Goal: Task Accomplishment & Management: Manage account settings

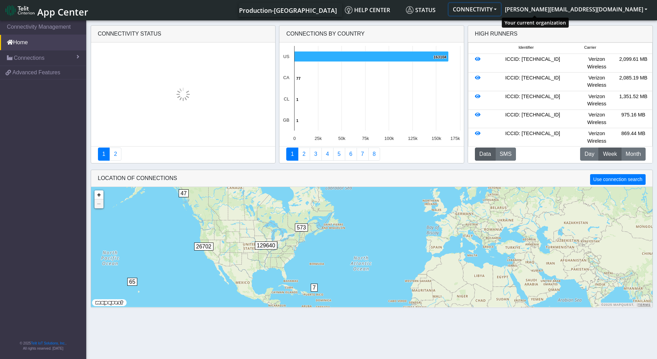
click at [501, 7] on button "CONNECTIVITY" at bounding box center [475, 9] width 52 height 12
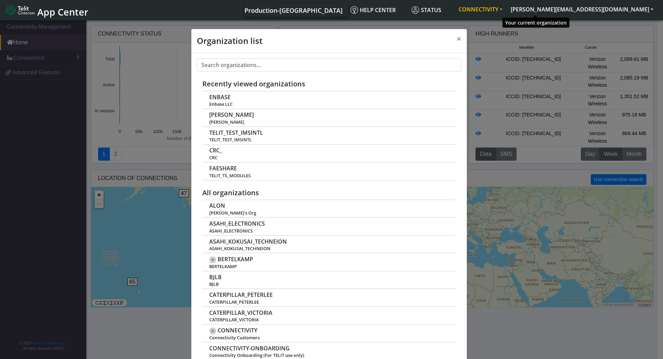
scroll to position [2, 0]
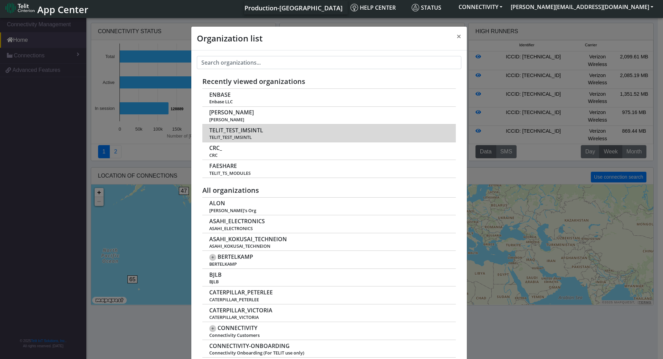
click at [327, 134] on td "TELIT_TEST_IMSINTL TELIT_TEST_IMSINTL" at bounding box center [328, 133] width 253 height 18
click at [235, 135] on span "TELIT_TEST_IMSINTL" at bounding box center [328, 137] width 239 height 5
click at [239, 136] on span "TELIT_TEST_IMSINTL" at bounding box center [328, 137] width 239 height 5
click at [237, 137] on span "TELIT_TEST_IMSINTL" at bounding box center [328, 137] width 239 height 5
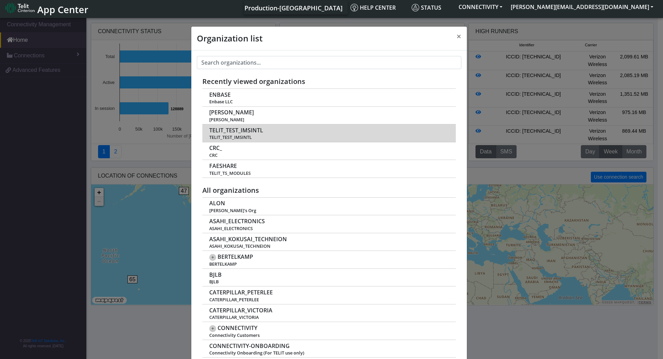
click at [245, 129] on span "TELIT_TEST_IMSINTL" at bounding box center [236, 130] width 54 height 7
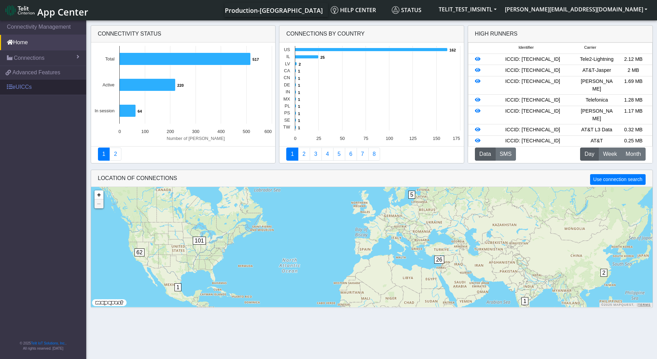
click at [33, 86] on link "eUICCs" at bounding box center [43, 86] width 86 height 15
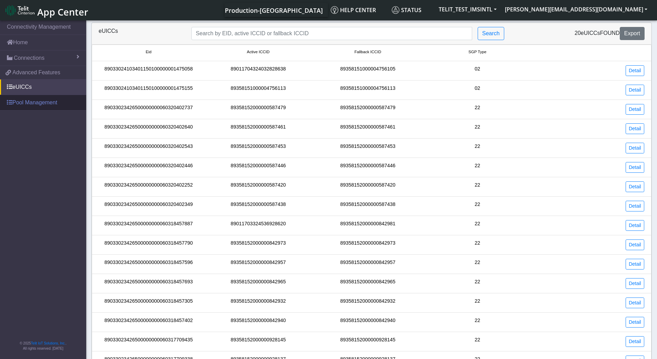
click at [40, 103] on link "Pool Management" at bounding box center [43, 102] width 86 height 15
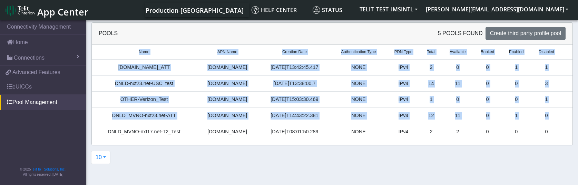
drag, startPoint x: 107, startPoint y: 133, endPoint x: 395, endPoint y: 140, distance: 288.6
click at [395, 140] on div "Name APN Name Creation Date Authentication Type PDN Type Total Available Booked…" at bounding box center [332, 95] width 481 height 101
click at [29, 57] on span "Connections" at bounding box center [29, 58] width 31 height 8
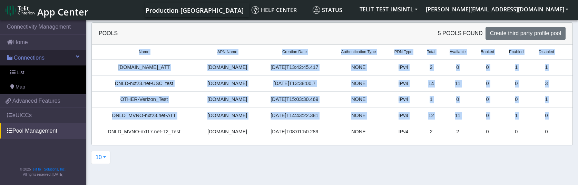
click at [29, 57] on span "Connections" at bounding box center [29, 58] width 31 height 8
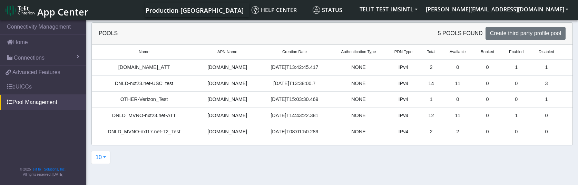
click at [294, 140] on div "Name APN Name Creation Date Authentication Type PDN Type Total Available Booked…" at bounding box center [332, 95] width 481 height 101
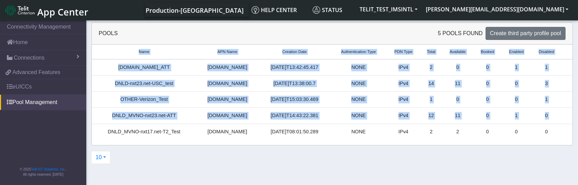
drag, startPoint x: 113, startPoint y: 133, endPoint x: 350, endPoint y: 142, distance: 237.6
click at [350, 142] on div "Name APN Name Creation Date Authentication Type PDN Type Total Available Booked…" at bounding box center [332, 95] width 481 height 101
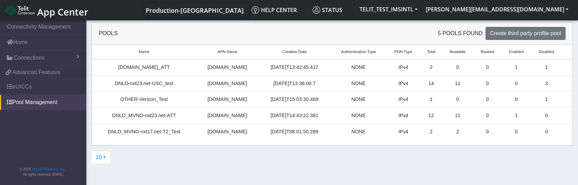
click at [345, 157] on div "10 10 20 100" at bounding box center [332, 160] width 492 height 19
click at [45, 60] on link "Connections" at bounding box center [43, 57] width 86 height 15
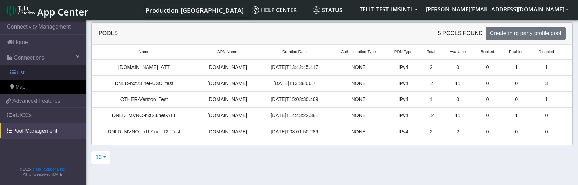
click at [28, 74] on link "List" at bounding box center [43, 73] width 86 height 14
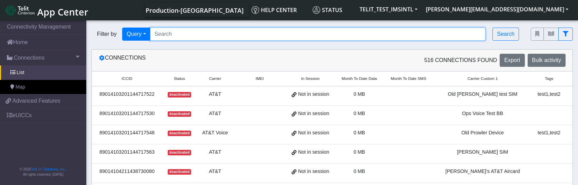
click at [197, 35] on input "Search..." at bounding box center [318, 34] width 336 height 13
paste input "89358152000000842981,"
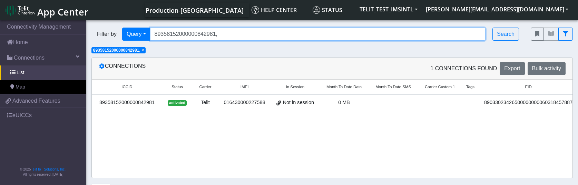
click at [228, 33] on input "89358152000000842981," at bounding box center [318, 34] width 336 height 13
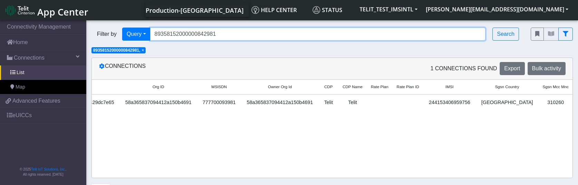
scroll to position [0, 858]
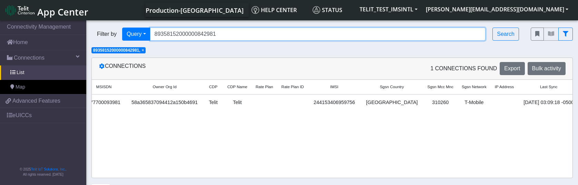
type input "89358152000000842981"
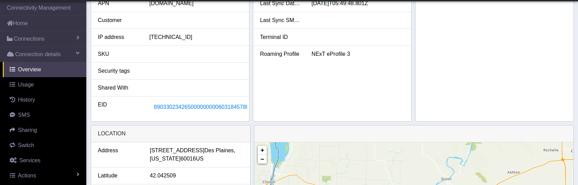
scroll to position [184, 0]
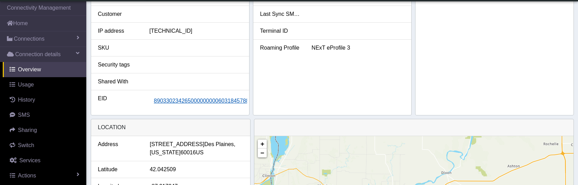
click at [196, 100] on span "89033023426500000000060318457887" at bounding box center [203, 101] width 98 height 6
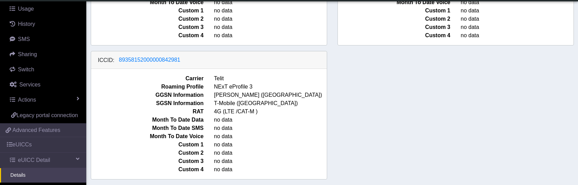
scroll to position [78, 0]
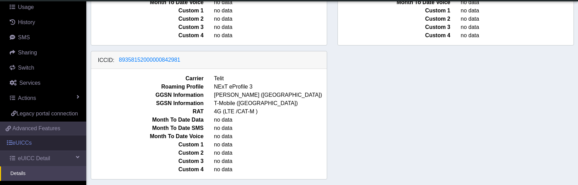
click at [23, 151] on link "eUICCs" at bounding box center [43, 143] width 86 height 15
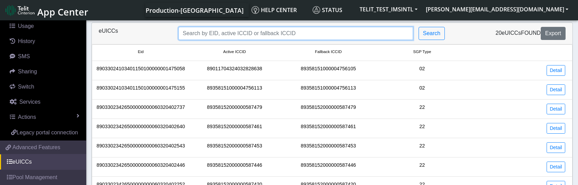
click at [233, 35] on input "Search..." at bounding box center [295, 33] width 235 height 13
paste input "89358152000000842981,"
type input "89358152000000842981,"
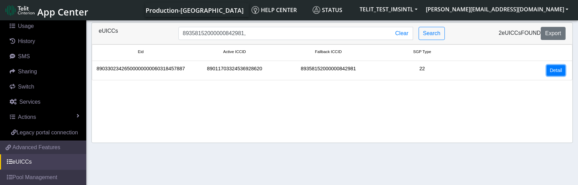
click at [550, 73] on link "Detail" at bounding box center [556, 70] width 19 height 11
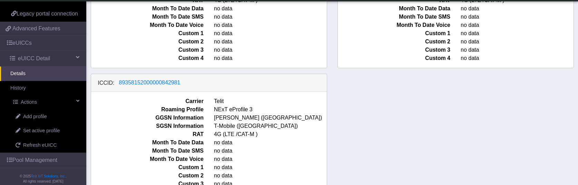
scroll to position [174, 0]
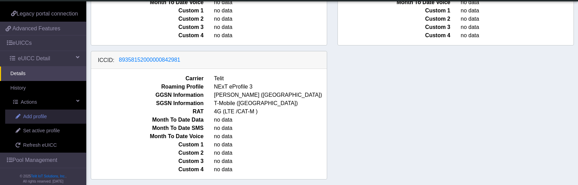
click at [38, 121] on span "Add profile" at bounding box center [35, 117] width 24 height 8
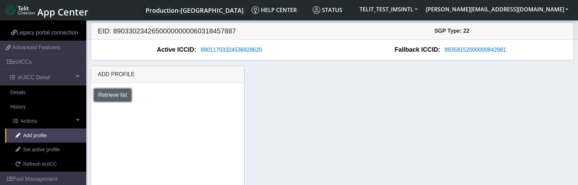
click at [119, 100] on button "Retrieve list" at bounding box center [113, 95] width 38 height 13
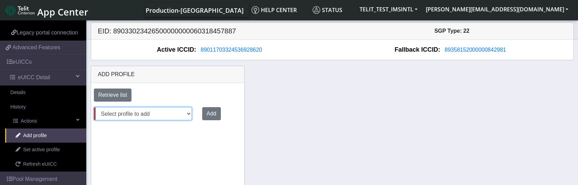
click at [186, 116] on select "Select profile to add [DOMAIN_NAME]_ATT DNLD-nxt23.net-USC_test OTHER-Verizon_T…" at bounding box center [143, 113] width 98 height 13
select select "fc5fbded-69fd-48db-a2da-046a70f7ae96"
click at [94, 107] on select "Select profile to add [DOMAIN_NAME]_ATT DNLD-nxt23.net-USC_test OTHER-Verizon_T…" at bounding box center [143, 113] width 98 height 13
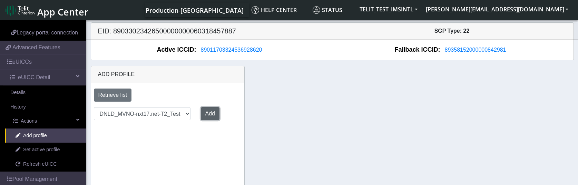
click at [211, 113] on button "Add" at bounding box center [210, 113] width 19 height 13
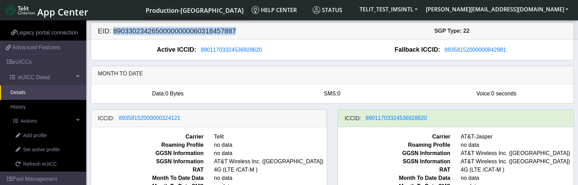
drag, startPoint x: 236, startPoint y: 30, endPoint x: 114, endPoint y: 39, distance: 122.6
click at [112, 39] on div "EID: 89033023426500000000060318457887 SGP Type: 22" at bounding box center [332, 31] width 493 height 17
copy h5 "89033023426500000000060318457887"
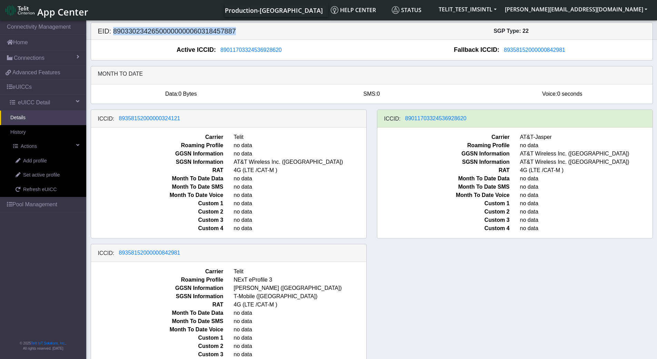
drag, startPoint x: 237, startPoint y: 31, endPoint x: 114, endPoint y: 38, distance: 124.1
click at [114, 37] on div "EID: 89033023426500000000060318457887 SGP Type: 22" at bounding box center [372, 31] width 572 height 17
click at [32, 59] on span "Connections" at bounding box center [29, 58] width 31 height 8
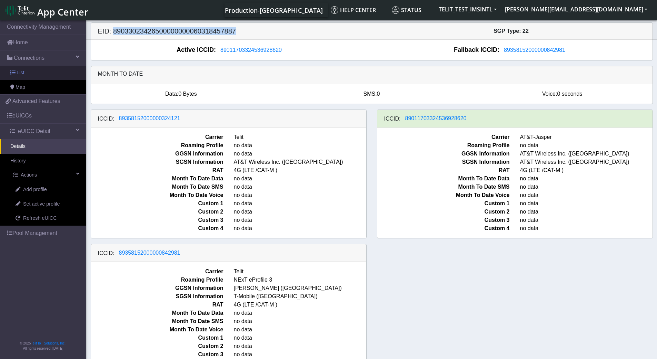
click at [24, 70] on link "List" at bounding box center [43, 73] width 86 height 14
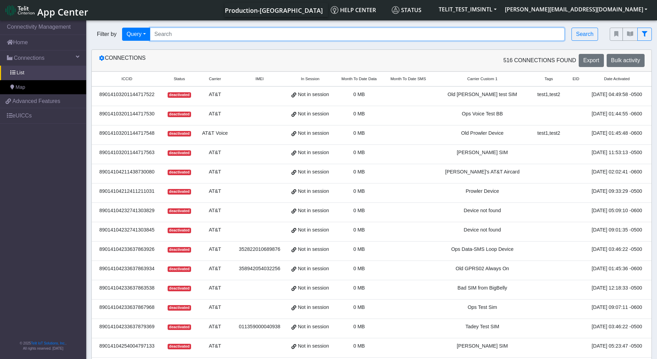
click at [196, 31] on input "Search..." at bounding box center [357, 34] width 415 height 13
paste input "89462008025000000088"
type input "89462008025000000088"
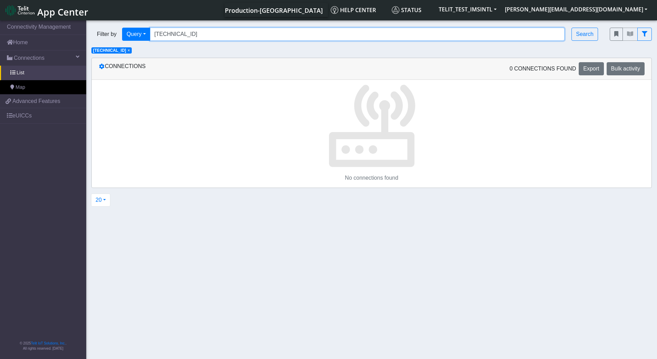
click at [199, 33] on input "89462008025000000088" at bounding box center [357, 34] width 415 height 13
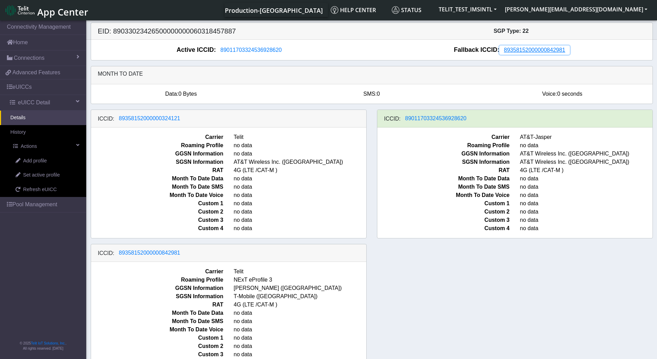
drag, startPoint x: 566, startPoint y: 53, endPoint x: 580, endPoint y: 67, distance: 19.8
click at [528, 60] on div "EID: 89033023426500000000060318457887 SGP Type: 22 Active ICCID: 89011703324536…" at bounding box center [372, 41] width 563 height 38
click at [548, 49] on span "89358152000000842981" at bounding box center [534, 50] width 61 height 6
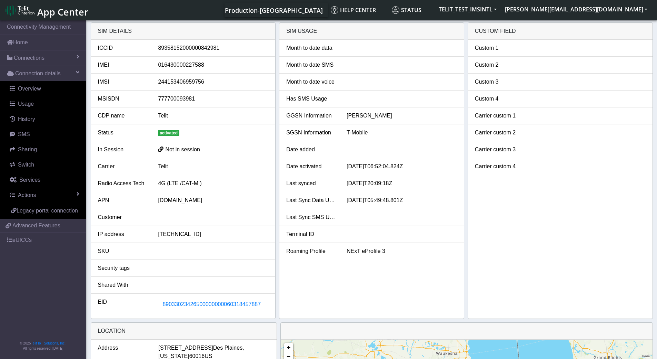
click at [175, 47] on div "89358152000000842981" at bounding box center [213, 48] width 121 height 8
copy div "89358152000000842981"
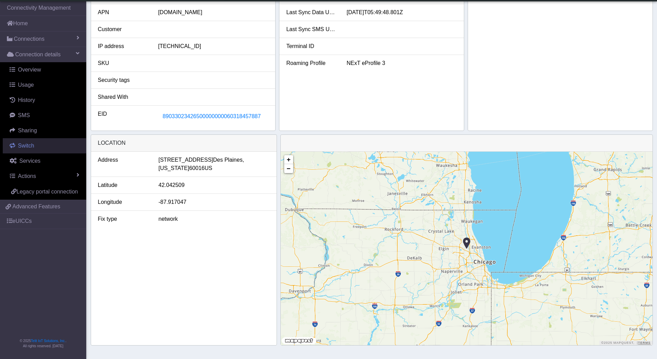
scroll to position [77, 0]
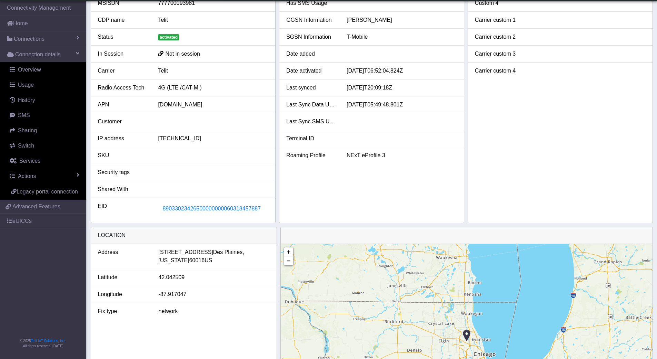
click at [25, 185] on link "eUICCs" at bounding box center [43, 220] width 86 height 15
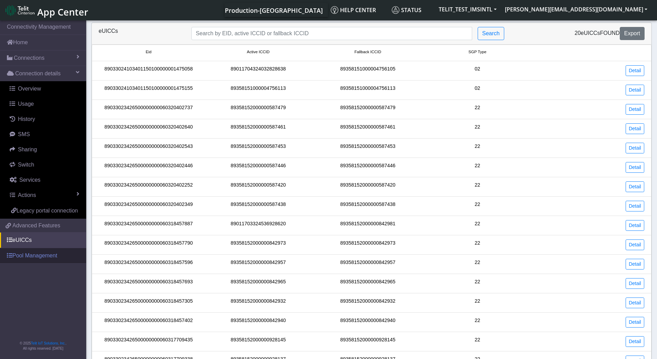
click at [42, 185] on link "Pool Management" at bounding box center [43, 255] width 86 height 15
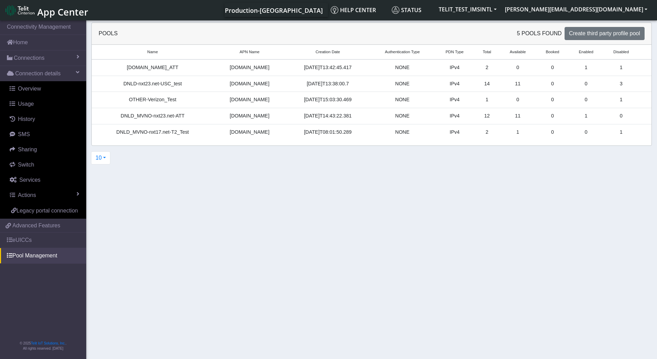
click at [210, 185] on section "Connectivity Management Home Connections List Map Connection details Overview U…" at bounding box center [328, 190] width 657 height 342
click at [38, 57] on span "Connections" at bounding box center [29, 58] width 31 height 8
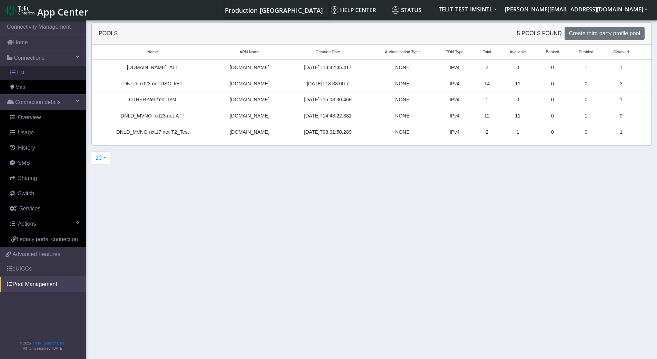
click at [26, 72] on link "List" at bounding box center [43, 73] width 86 height 14
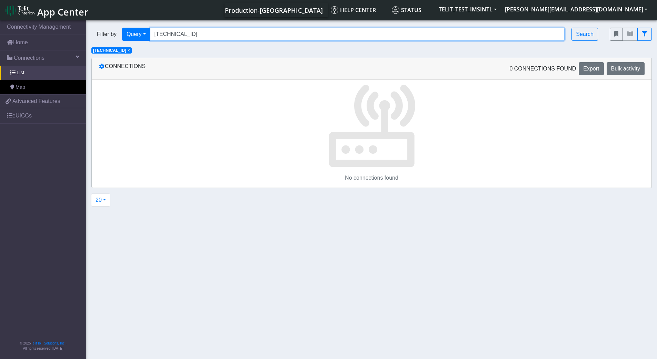
click at [225, 35] on input "89462008025000000088" at bounding box center [357, 34] width 415 height 13
click at [578, 37] on button "fitlers menu" at bounding box center [645, 34] width 14 height 13
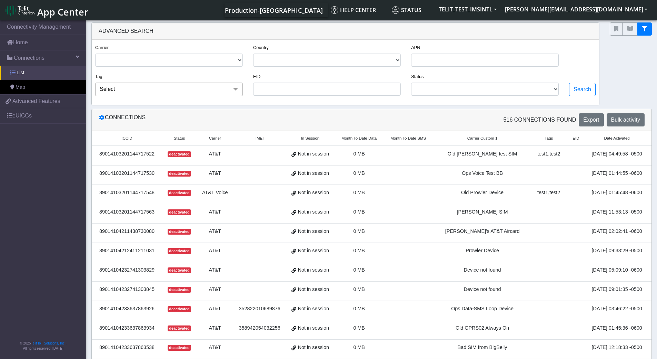
click at [30, 71] on link "List" at bounding box center [43, 73] width 86 height 14
click at [293, 91] on input "EID" at bounding box center [327, 88] width 148 height 13
click at [20, 74] on span "List" at bounding box center [21, 73] width 8 height 8
click at [22, 74] on span "List" at bounding box center [21, 73] width 8 height 8
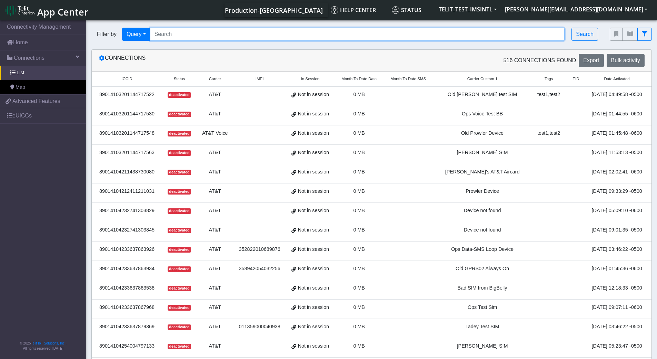
click at [170, 35] on input "Search..." at bounding box center [357, 34] width 415 height 13
paste input "89033023426500000000060318457887"
type input "89033023426500000000060318457887"
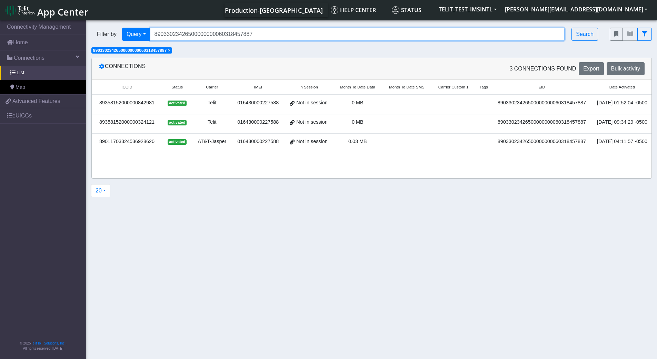
click at [221, 36] on input "89033023426500000000060318457887" at bounding box center [357, 34] width 415 height 13
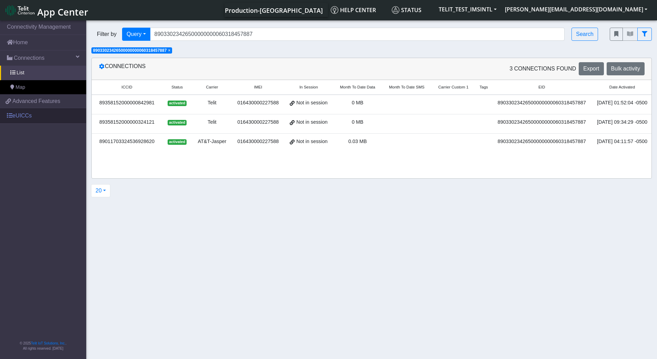
click at [23, 117] on link "eUICCs" at bounding box center [43, 115] width 86 height 15
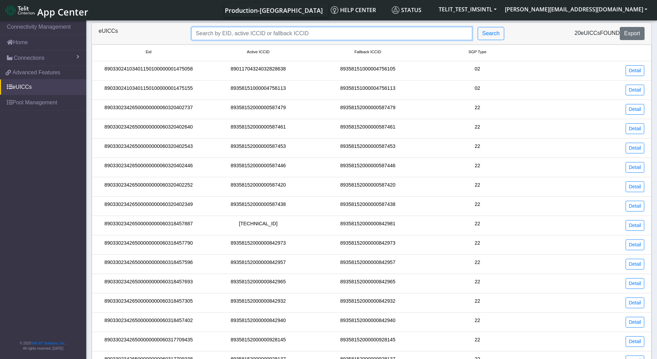
click at [226, 36] on input "Search..." at bounding box center [332, 33] width 281 height 13
paste input "89033023426500000000060318457887"
type input "89033023426500000000060318457887"
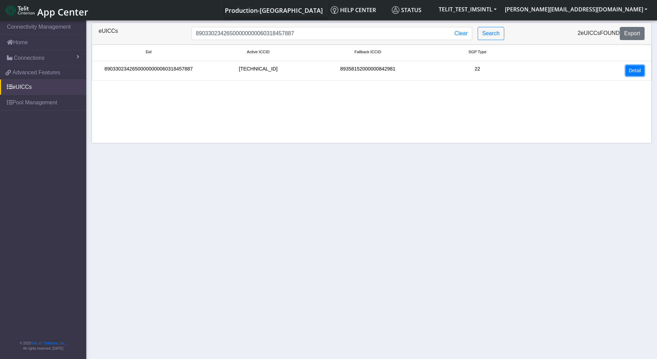
click at [632, 71] on link "Detail" at bounding box center [635, 70] width 19 height 11
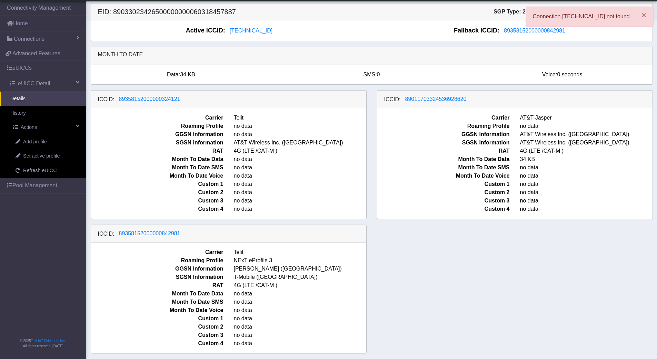
scroll to position [1, 0]
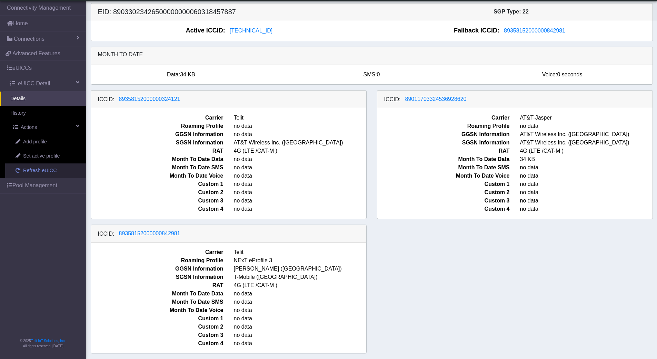
click at [51, 169] on span "Refresh eUICC" at bounding box center [40, 171] width 34 height 8
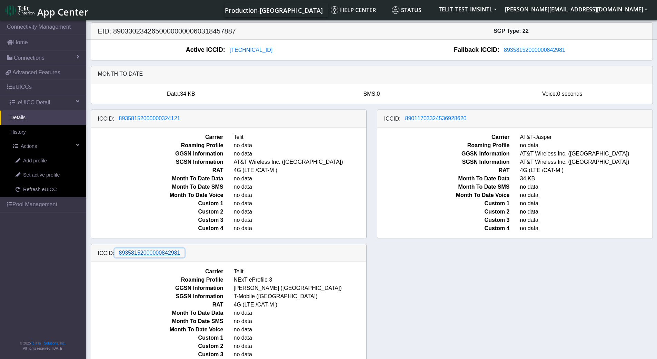
click at [161, 254] on span "89358152000000842981" at bounding box center [149, 253] width 61 height 6
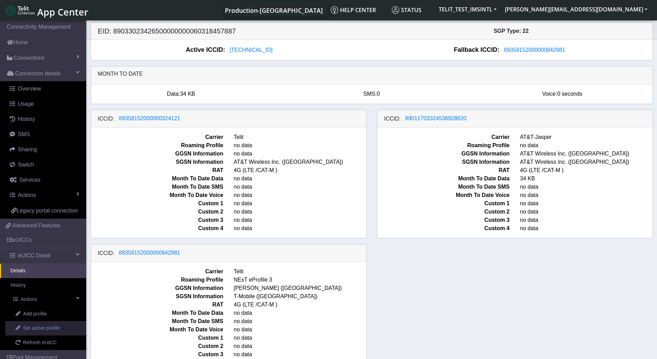
click at [34, 332] on span "Set active profile" at bounding box center [41, 328] width 37 height 8
select select
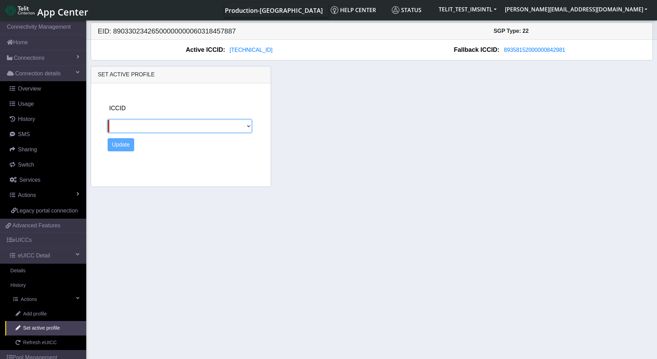
click at [250, 124] on select "89358152000000324121 89011703324536928620 89358152000000842981" at bounding box center [180, 125] width 145 height 13
click at [601, 314] on section "Connectivity Management Home Connections List Map Connection details Overview U…" at bounding box center [328, 190] width 657 height 342
